Goal: Communication & Community: Share content

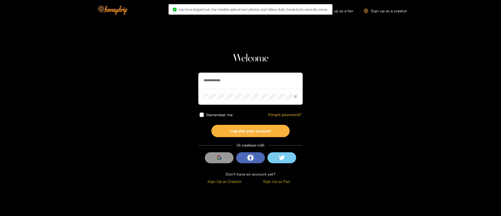
click at [253, 76] on input "**********" at bounding box center [250, 81] width 104 height 16
paste input "********"
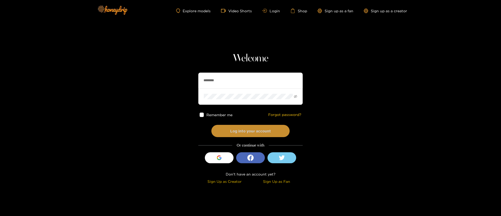
type input "********"
click at [257, 125] on button "Log into your account" at bounding box center [250, 131] width 78 height 12
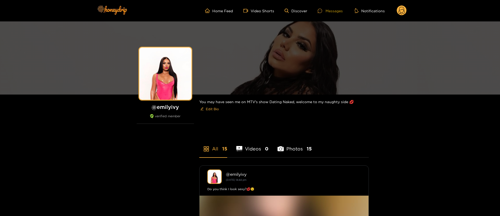
click at [338, 12] on div "Messages" at bounding box center [330, 11] width 25 height 6
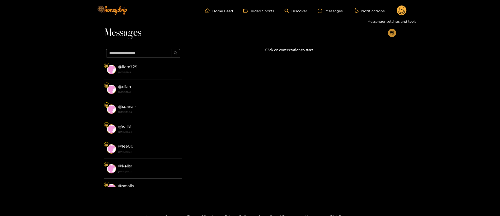
click at [392, 34] on icon "appstore-add" at bounding box center [392, 33] width 4 height 4
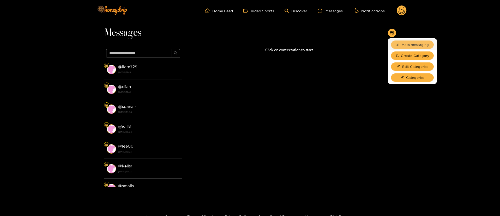
click at [407, 43] on span "Mass messaging" at bounding box center [415, 44] width 27 height 5
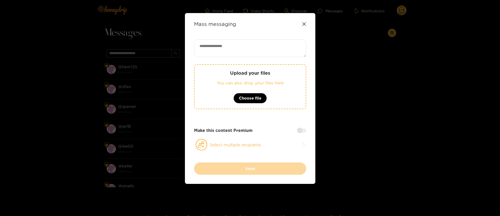
click at [305, 25] on icon at bounding box center [304, 24] width 4 height 4
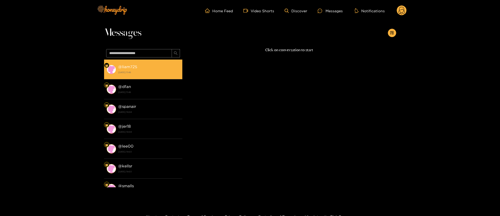
click at [156, 74] on strong "[DATE] 11:48" at bounding box center [149, 72] width 62 height 5
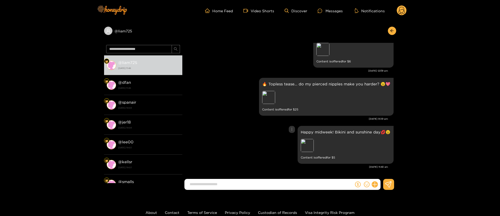
drag, startPoint x: 225, startPoint y: 141, endPoint x: 228, endPoint y: 141, distance: 3.2
click at [225, 141] on div "Happy midweek! Bikini and sunshine day💋😉 Preview Content is offered for $ 5" at bounding box center [289, 145] width 209 height 40
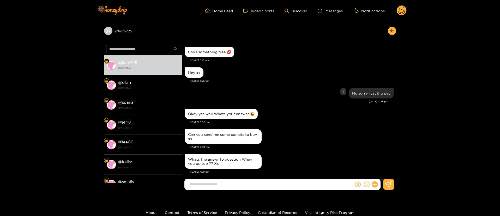
click at [301, 89] on div "No sorry, just if u pay" at bounding box center [289, 93] width 209 height 13
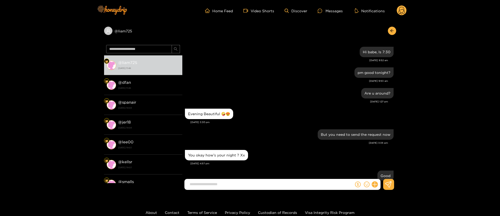
click at [306, 84] on div "pm good tonight? [DATE] 9:53 am" at bounding box center [289, 76] width 209 height 21
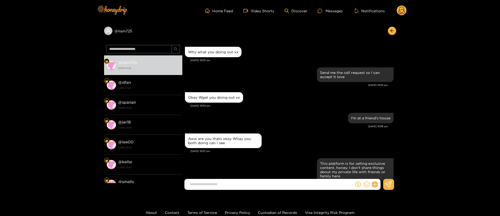
click at [271, 100] on div "Okay Wgat you doing out xx" at bounding box center [289, 97] width 209 height 13
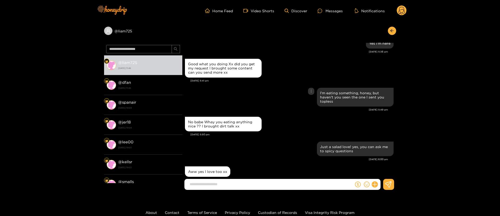
scroll to position [1449, 0]
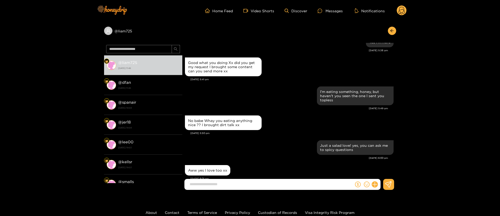
click at [307, 126] on div "No babe Whay you eating anything nice ?? I brought dirt talk xx" at bounding box center [289, 122] width 209 height 17
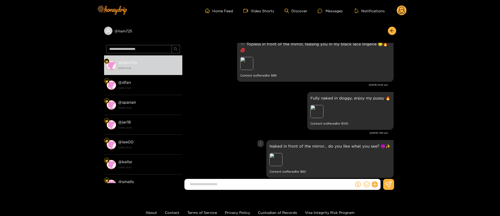
scroll to position [2427, 0]
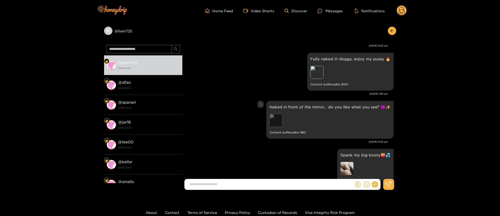
click at [278, 125] on div "Preview" at bounding box center [276, 120] width 13 height 13
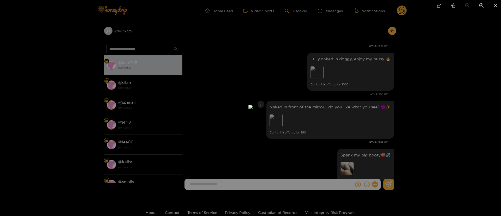
click at [456, 94] on div at bounding box center [250, 108] width 501 height 216
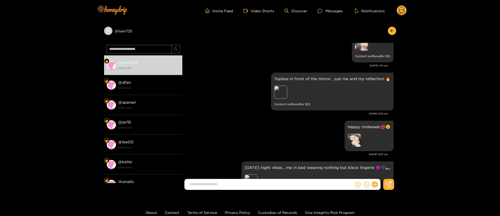
scroll to position [2936, 0]
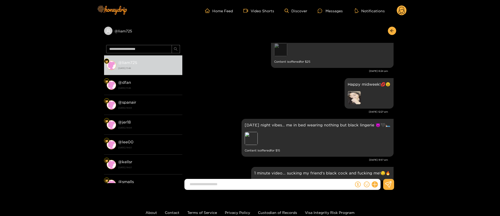
click at [280, 54] on div "Preview" at bounding box center [280, 49] width 13 height 13
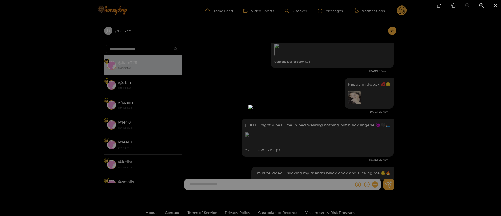
click at [412, 80] on div at bounding box center [250, 108] width 501 height 216
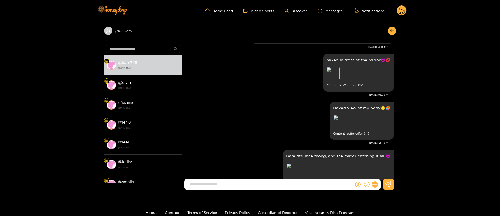
scroll to position [3132, 0]
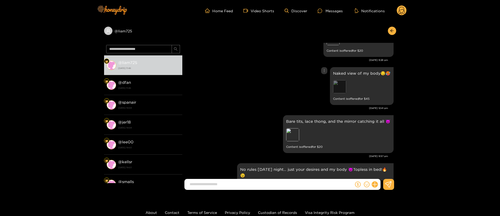
click at [344, 93] on div "Preview" at bounding box center [339, 86] width 13 height 13
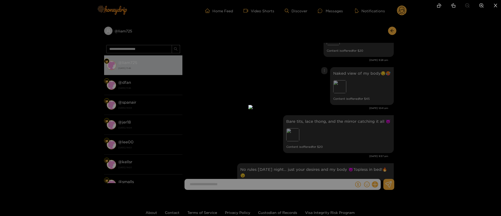
click at [411, 88] on div at bounding box center [250, 108] width 501 height 216
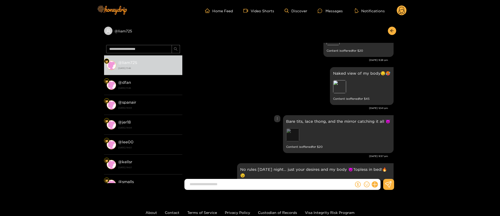
click at [291, 141] on div "Preview" at bounding box center [292, 134] width 13 height 13
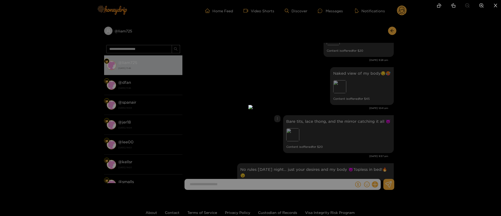
click at [395, 109] on div at bounding box center [250, 108] width 501 height 216
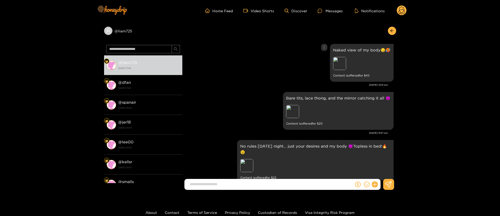
scroll to position [3171, 0]
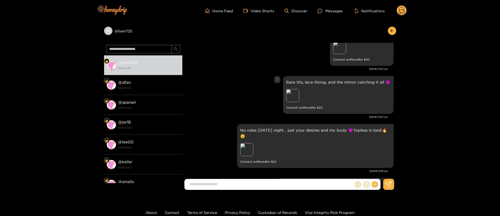
click at [324, 85] on p "Bare tits, lace thong, and the mirror catching it all 😈" at bounding box center [338, 82] width 104 height 6
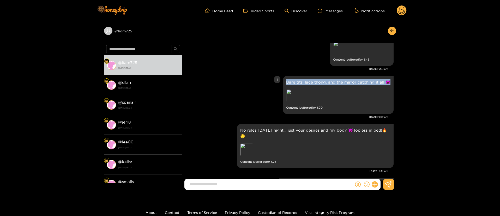
click at [324, 85] on p "Bare tits, lace thong, and the mirror catching it all 😈" at bounding box center [338, 82] width 104 height 6
copy p "Bare tits, lace thong, and the mirror catching it all 😈"
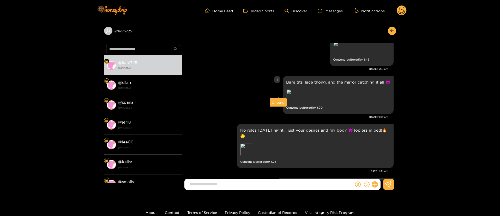
click at [275, 83] on div at bounding box center [277, 79] width 6 height 7
click at [278, 104] on div "Unsend" at bounding box center [278, 102] width 13 height 5
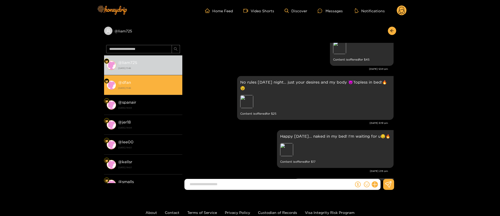
click at [155, 94] on li "@ dfan [DATE] 11:48" at bounding box center [143, 85] width 78 height 20
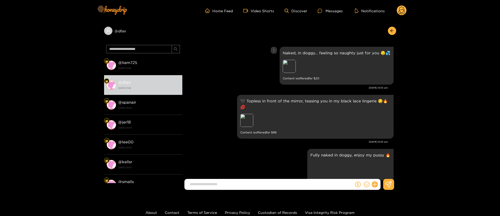
click at [227, 70] on div "Naked, in doggy… feeling so naughty just for you 😏💦 Preview Content is offered …" at bounding box center [289, 65] width 209 height 40
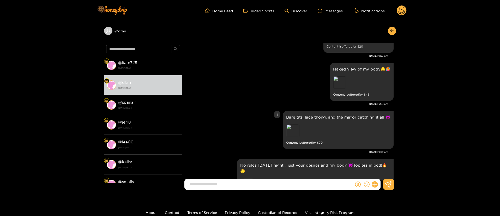
scroll to position [822, 0]
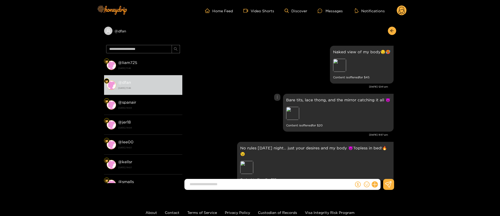
click at [279, 99] on icon "more" at bounding box center [278, 97] width 4 height 4
click at [277, 120] on div "Unsend" at bounding box center [278, 119] width 13 height 5
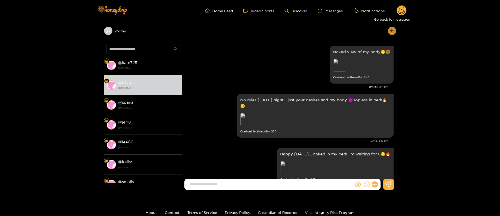
click at [394, 30] on button "button" at bounding box center [392, 31] width 8 height 8
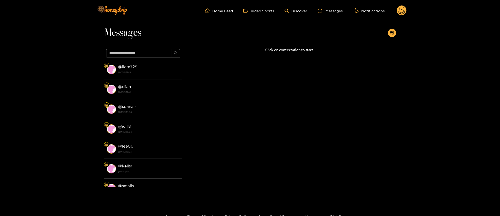
click at [394, 30] on button "button" at bounding box center [392, 33] width 8 height 8
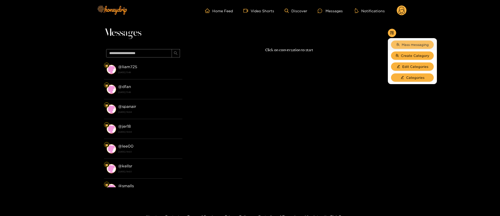
click at [410, 46] on span "Mass messaging" at bounding box center [415, 44] width 27 height 5
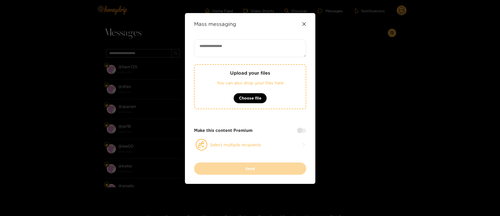
click at [281, 61] on div "Upload your files You can also drop your files here Choose file Make this conte…" at bounding box center [250, 100] width 112 height 123
click at [274, 54] on textarea at bounding box center [250, 48] width 112 height 18
paste textarea "**********"
type textarea "**********"
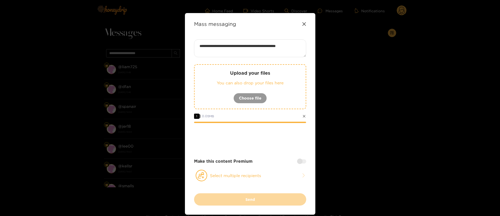
click at [267, 164] on div "**********" at bounding box center [250, 116] width 112 height 154
click at [264, 176] on button "Select multiple recipients" at bounding box center [250, 175] width 112 height 12
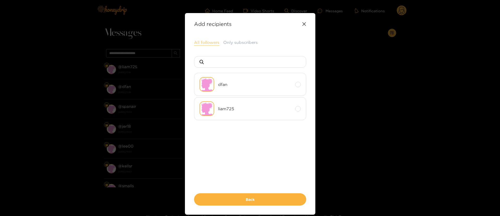
click at [209, 43] on button "All followers" at bounding box center [206, 42] width 25 height 6
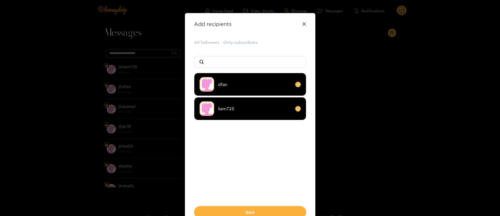
click at [275, 187] on div "All followers Only subscribers dfan liam725 Back" at bounding box center [250, 128] width 112 height 179
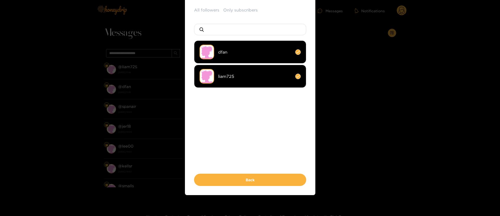
click at [279, 178] on button "Back" at bounding box center [250, 180] width 112 height 12
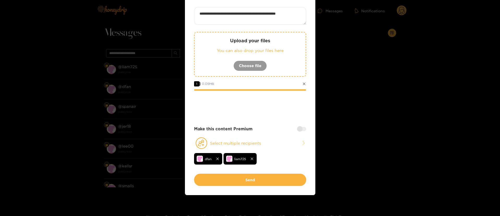
click at [302, 128] on div at bounding box center [301, 129] width 9 height 4
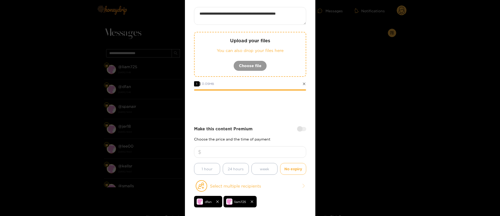
click at [288, 152] on input "number" at bounding box center [250, 151] width 112 height 11
type input "**"
click at [269, 109] on div at bounding box center [250, 104] width 112 height 21
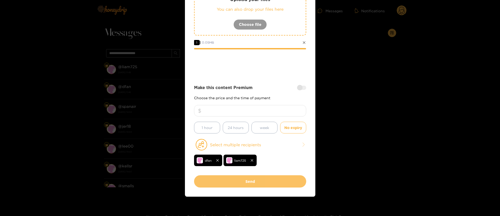
scroll to position [75, 0]
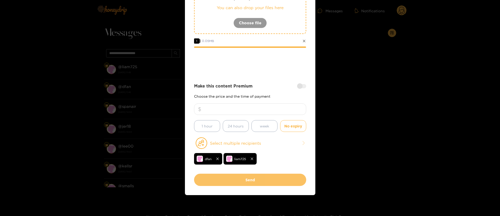
click at [244, 182] on button "Send" at bounding box center [250, 180] width 112 height 12
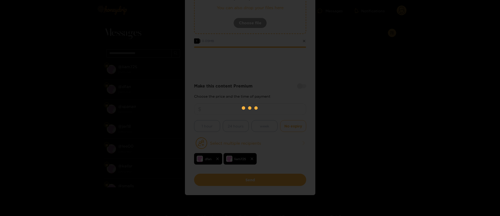
scroll to position [0, 0]
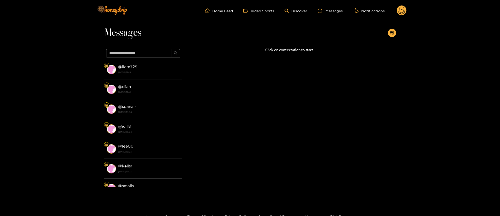
click at [406, 6] on icon at bounding box center [402, 10] width 10 height 10
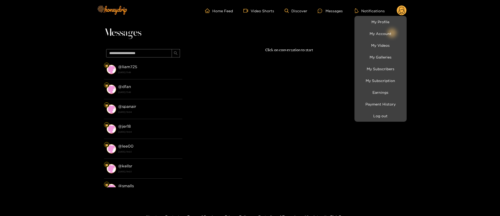
click at [384, 120] on li "Log out" at bounding box center [381, 116] width 52 height 12
click at [384, 119] on button "Log out" at bounding box center [381, 115] width 50 height 9
